Goal: Transaction & Acquisition: Subscribe to service/newsletter

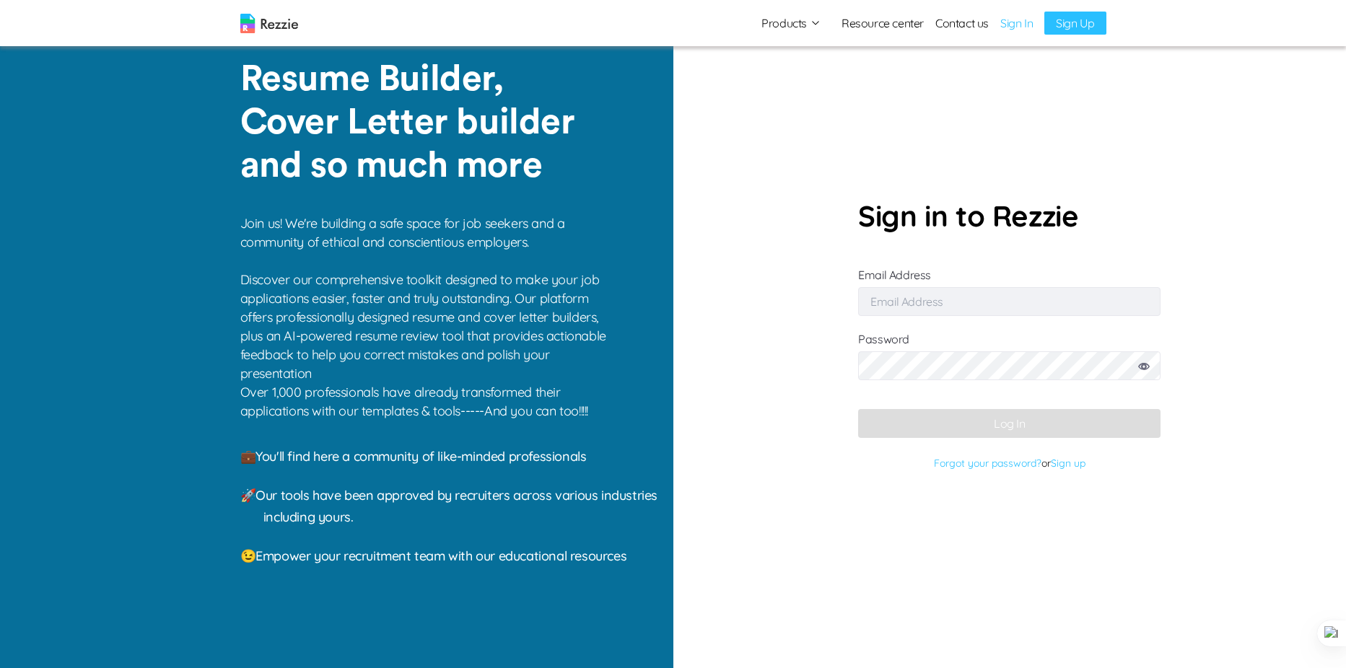
type input "[PERSON_NAME][EMAIL_ADDRESS][DOMAIN_NAME]"
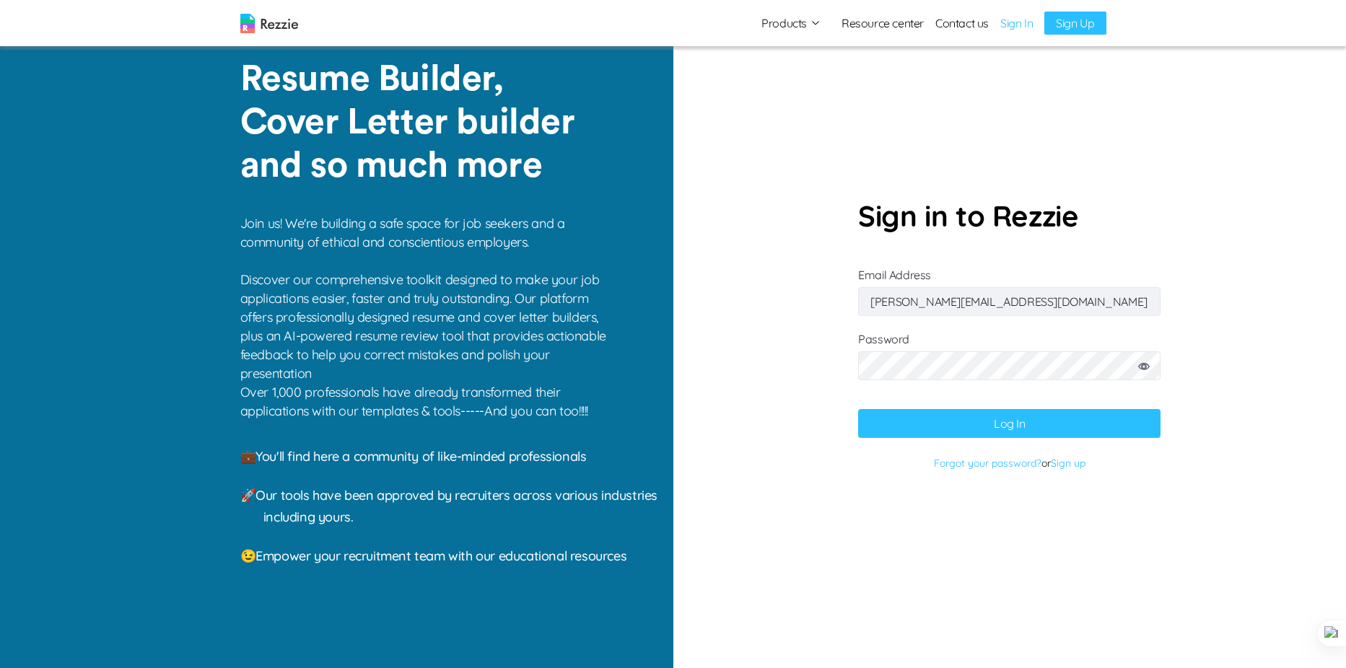
click at [858, 409] on button "Log In" at bounding box center [1009, 423] width 302 height 29
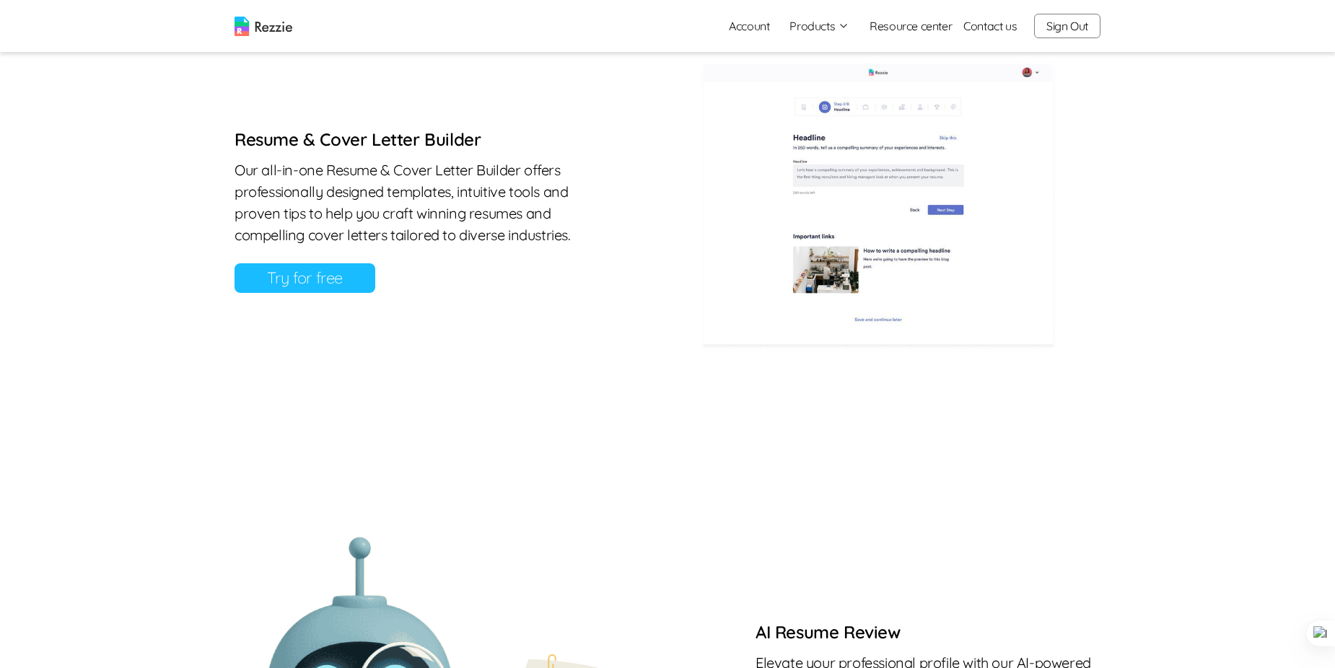
scroll to position [714, 0]
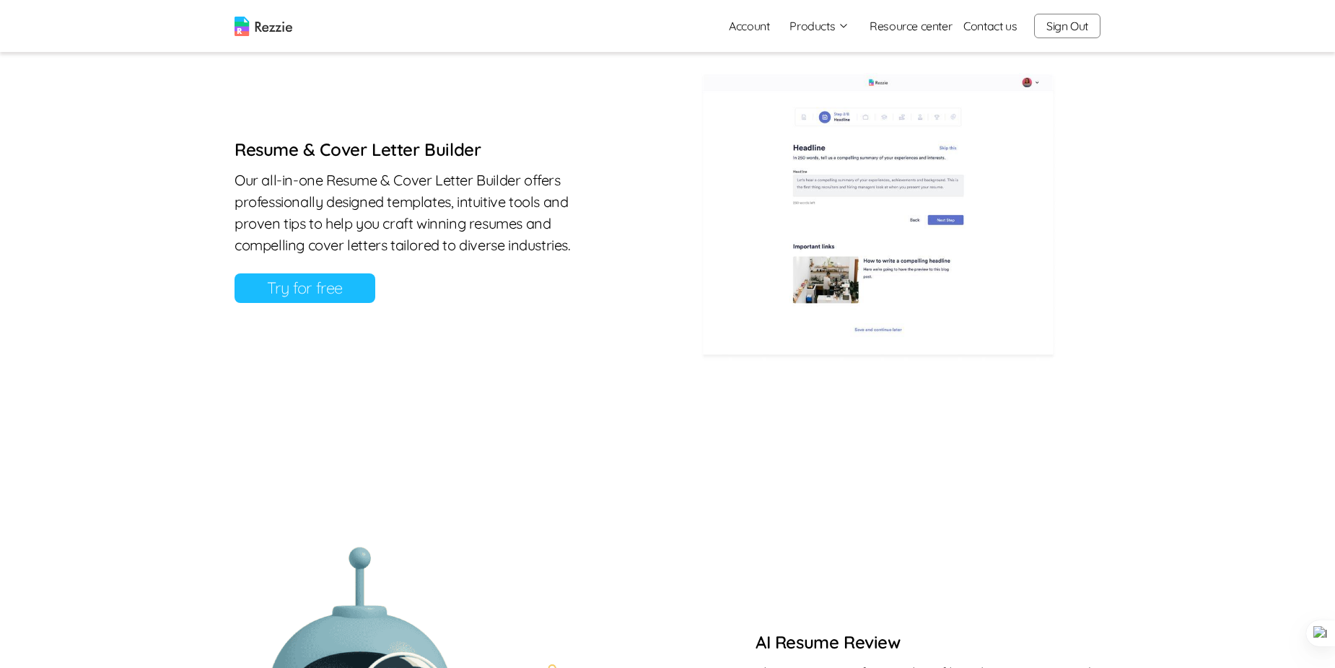
click at [841, 18] on button "Products" at bounding box center [819, 25] width 60 height 17
click at [753, 26] on link "Account" at bounding box center [748, 26] width 63 height 29
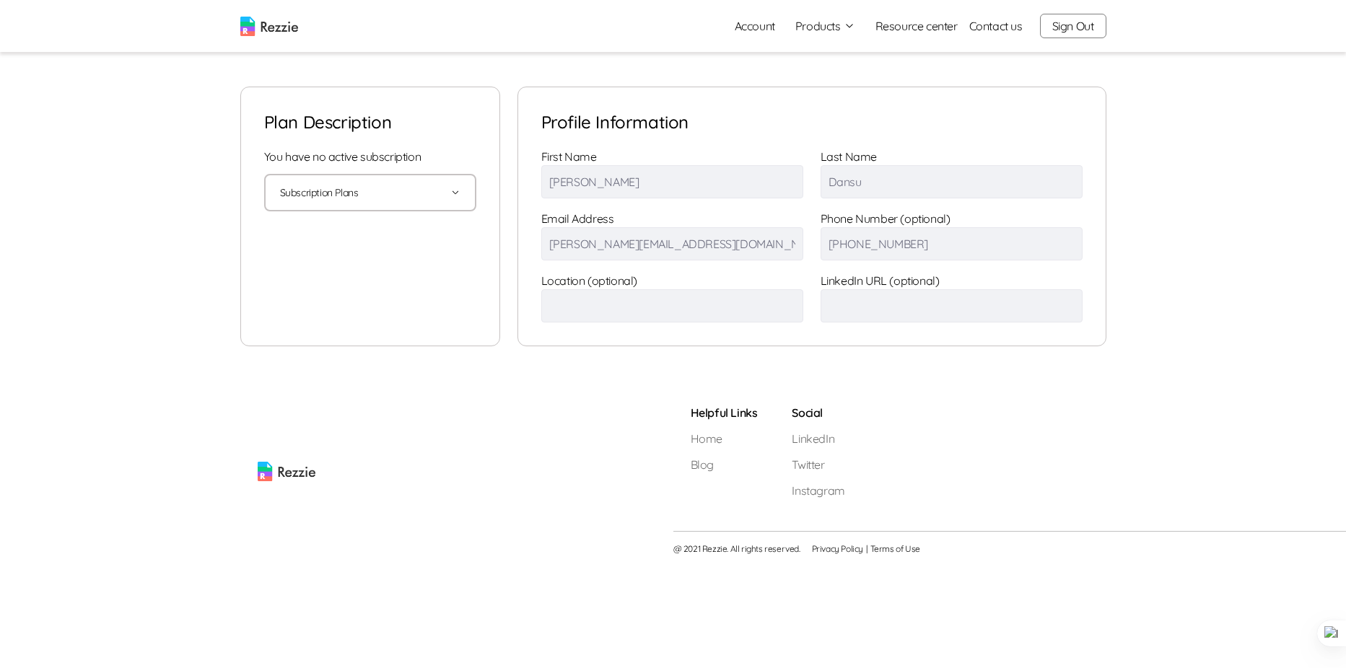
click at [455, 193] on icon "button" at bounding box center [455, 193] width 10 height 10
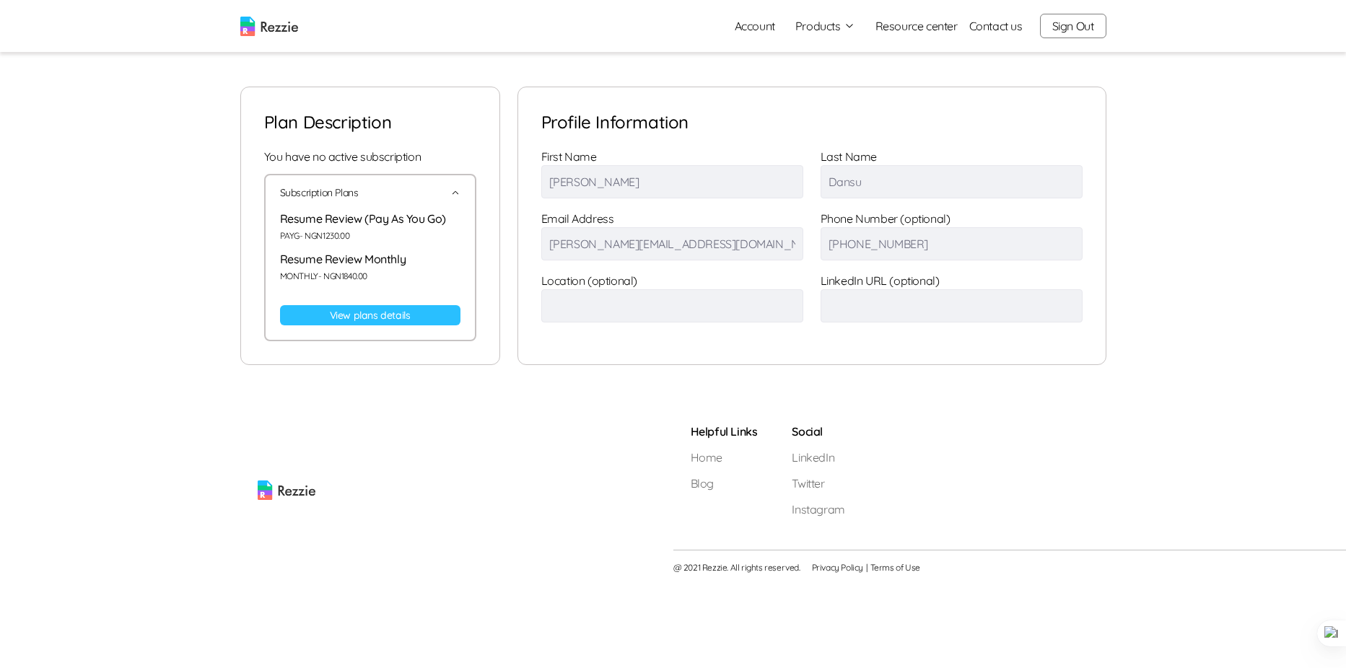
click at [388, 320] on link "View plans details" at bounding box center [370, 315] width 180 height 20
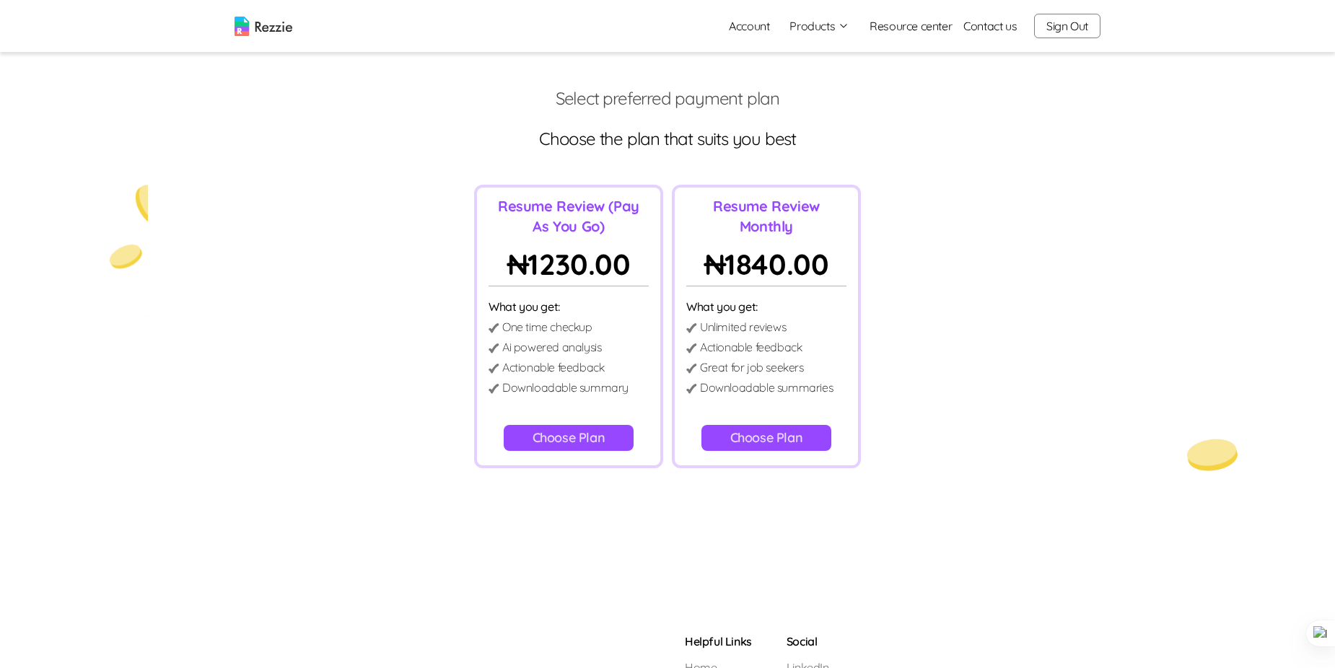
click at [778, 444] on button "Choose Plan" at bounding box center [766, 438] width 131 height 26
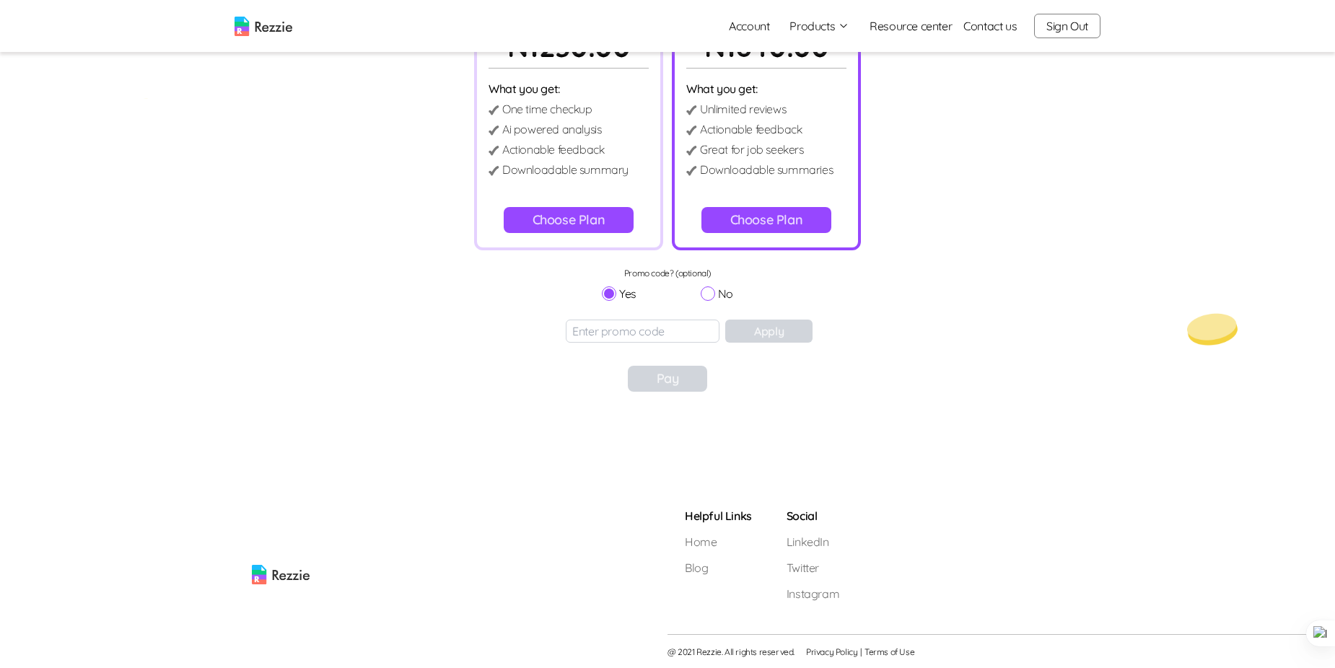
scroll to position [219, 0]
click at [682, 331] on input at bounding box center [643, 330] width 154 height 23
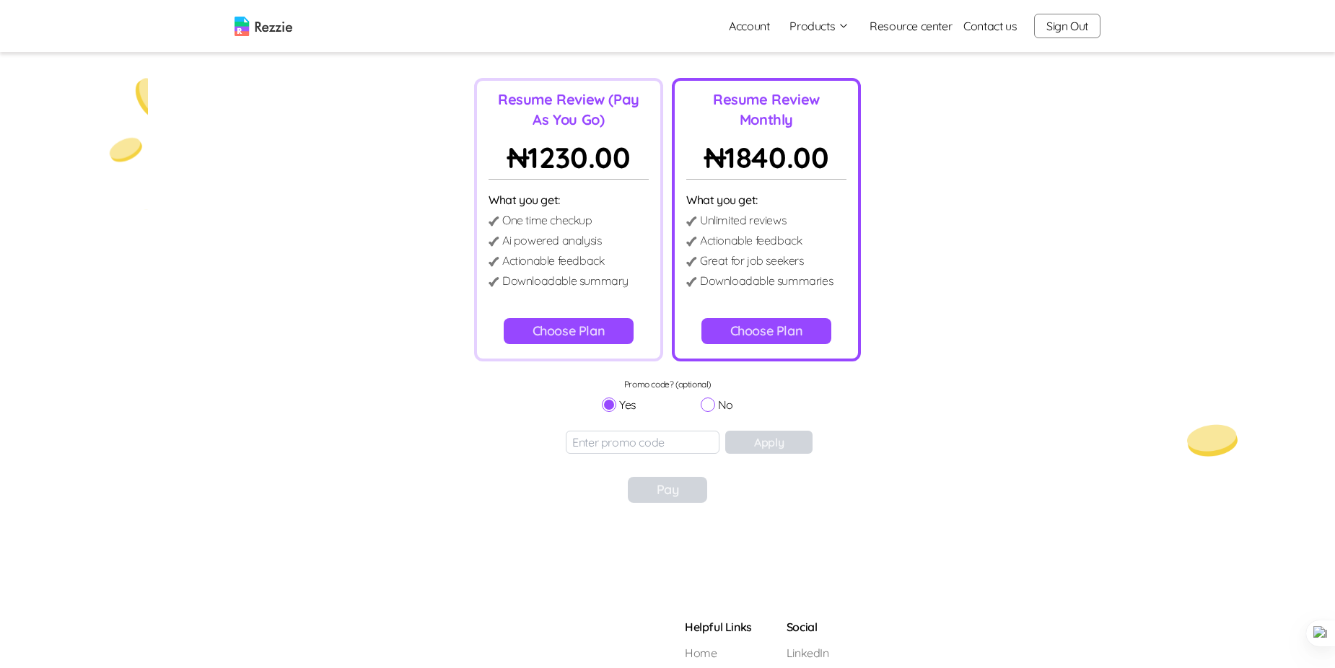
scroll to position [98, 0]
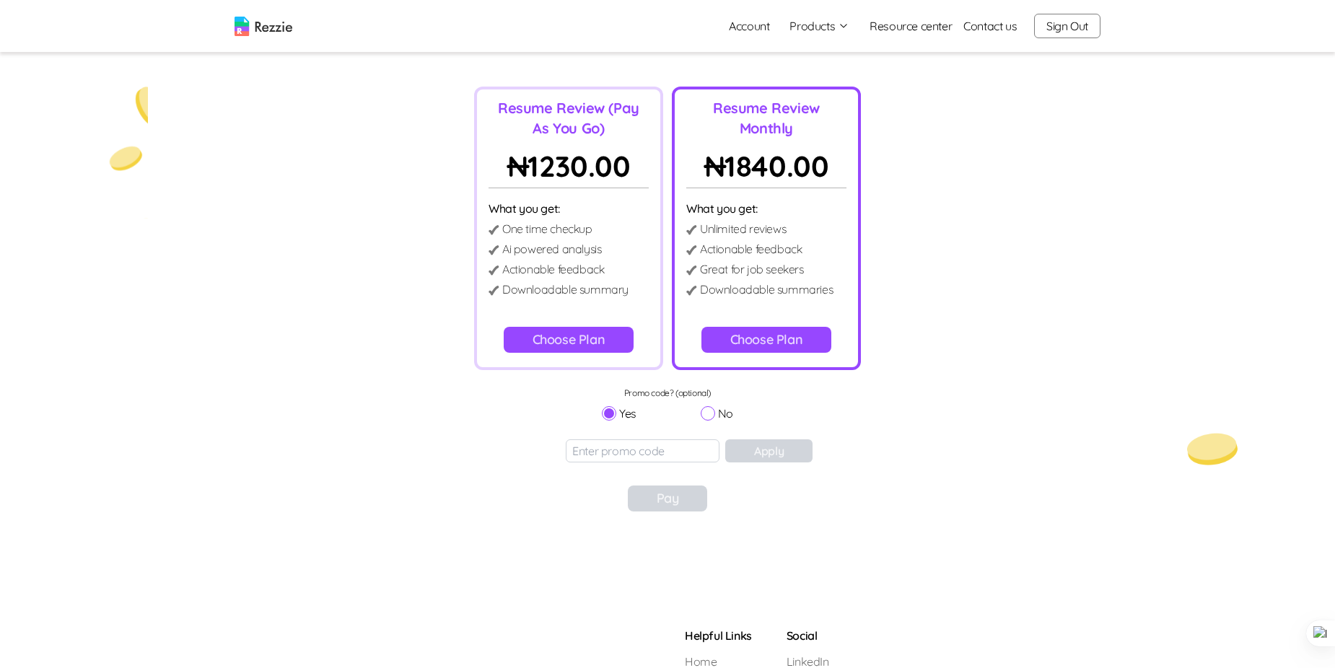
click at [710, 413] on input "No" at bounding box center [708, 413] width 14 height 14
radio input "true"
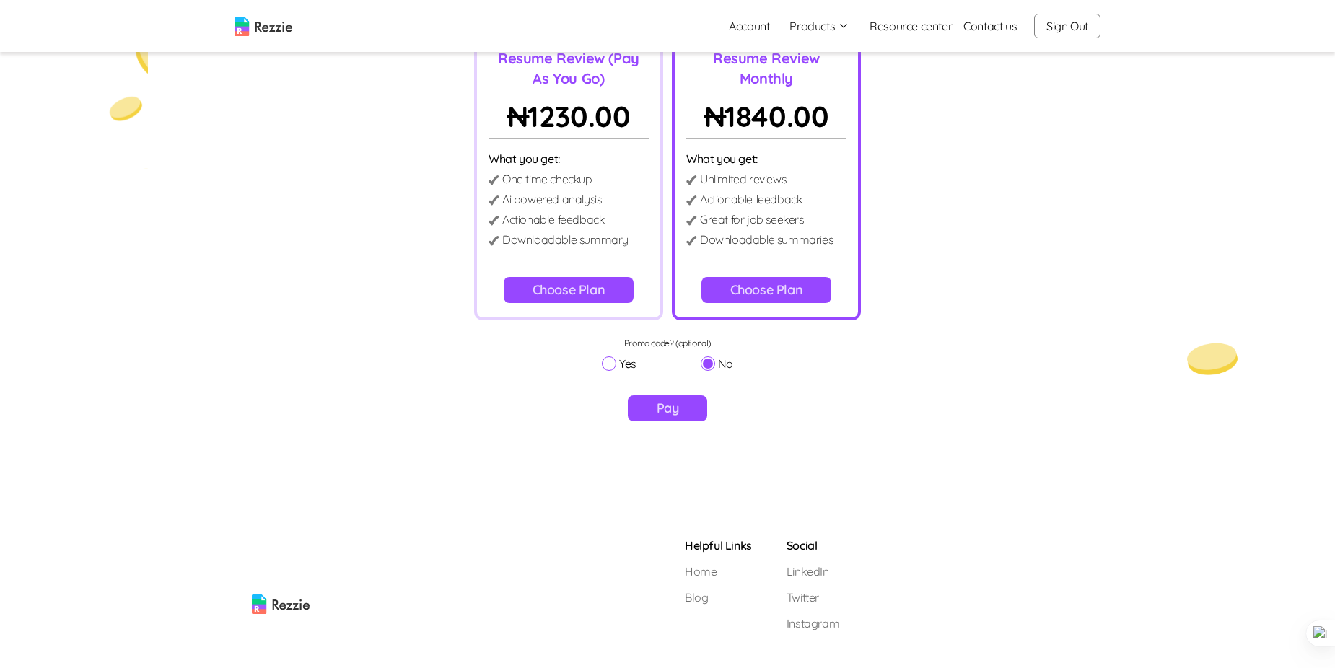
scroll to position [178, 0]
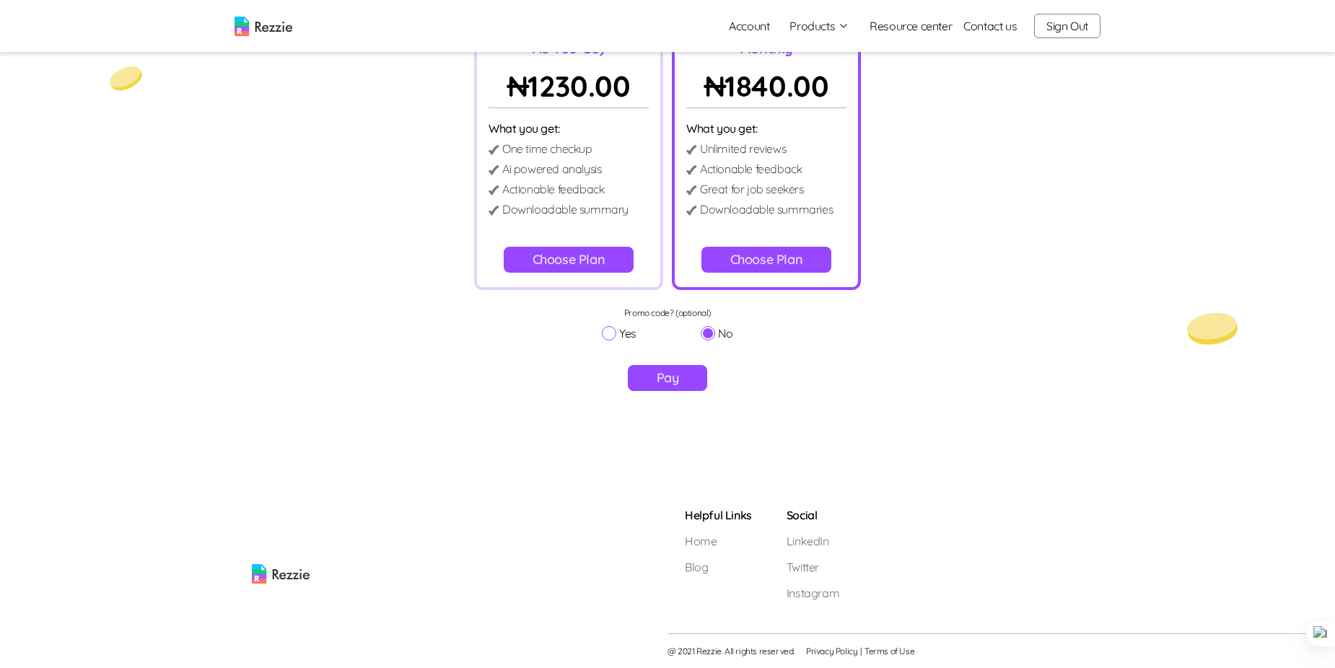
click at [672, 383] on button "Pay" at bounding box center [668, 378] width 80 height 26
